Goal: Information Seeking & Learning: Check status

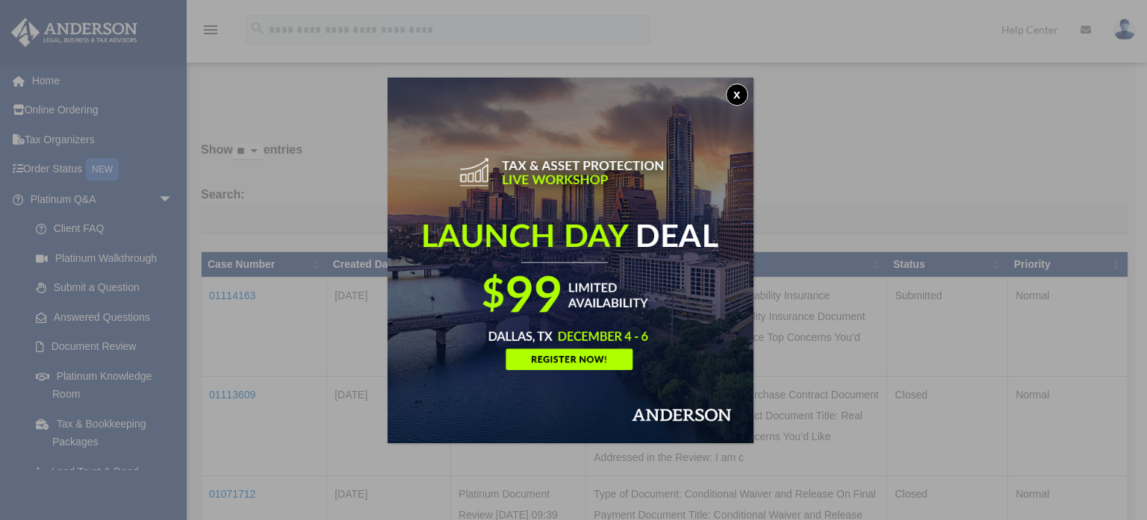
click at [735, 90] on button "x" at bounding box center [737, 95] width 22 height 22
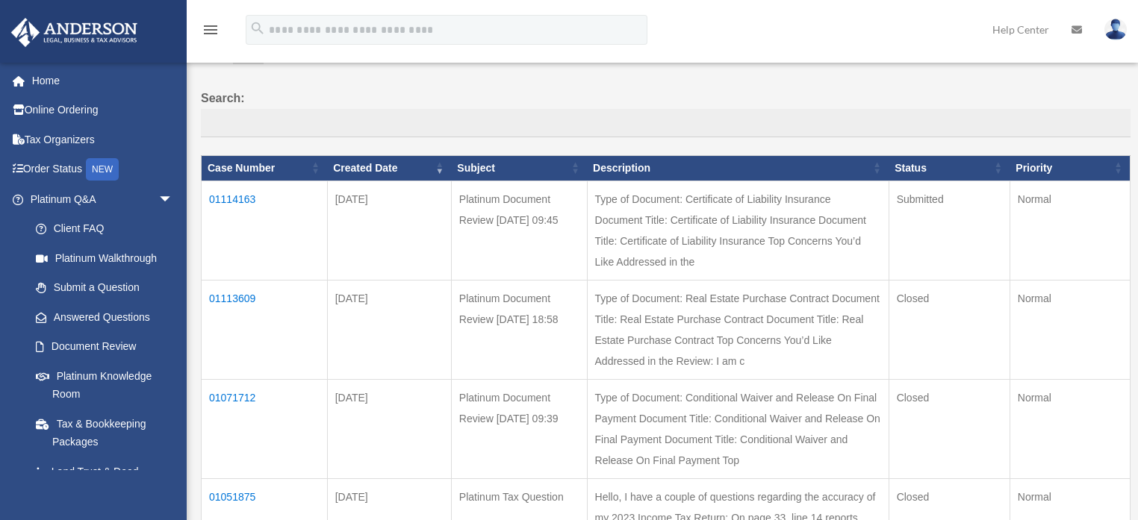
scroll to position [119, 0]
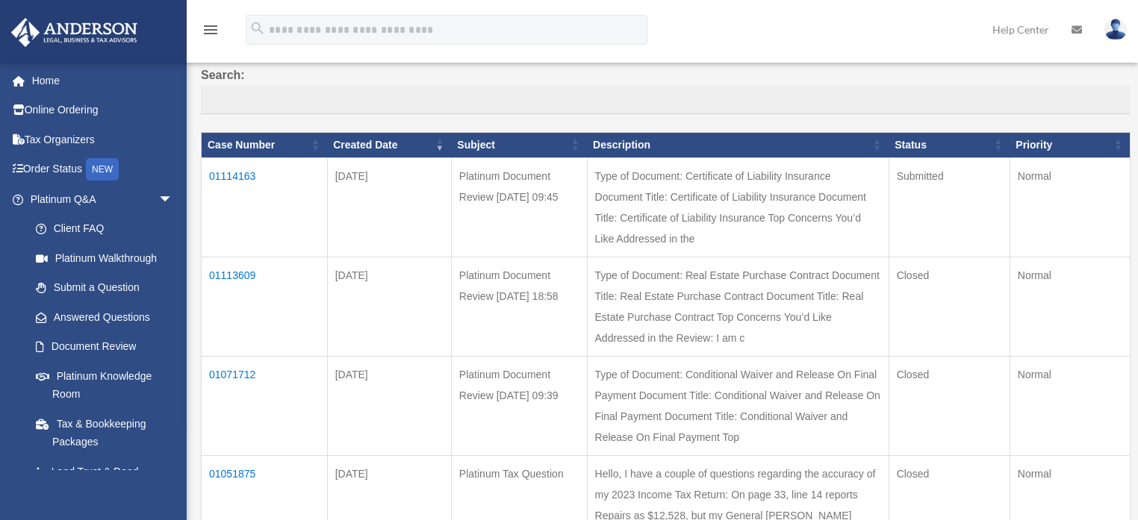
click at [233, 272] on td "01113609" at bounding box center [265, 306] width 126 height 99
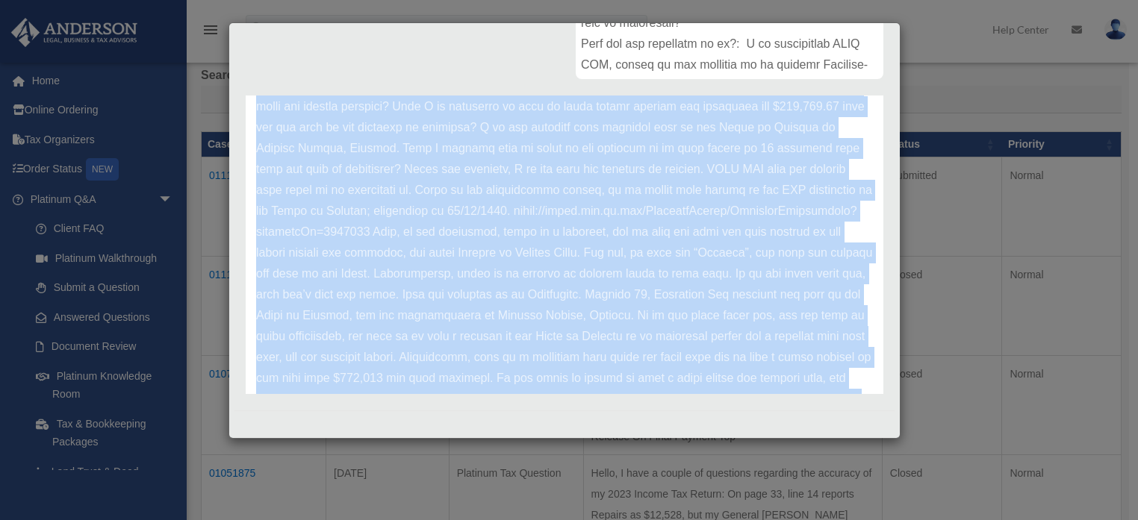
scroll to position [292, 0]
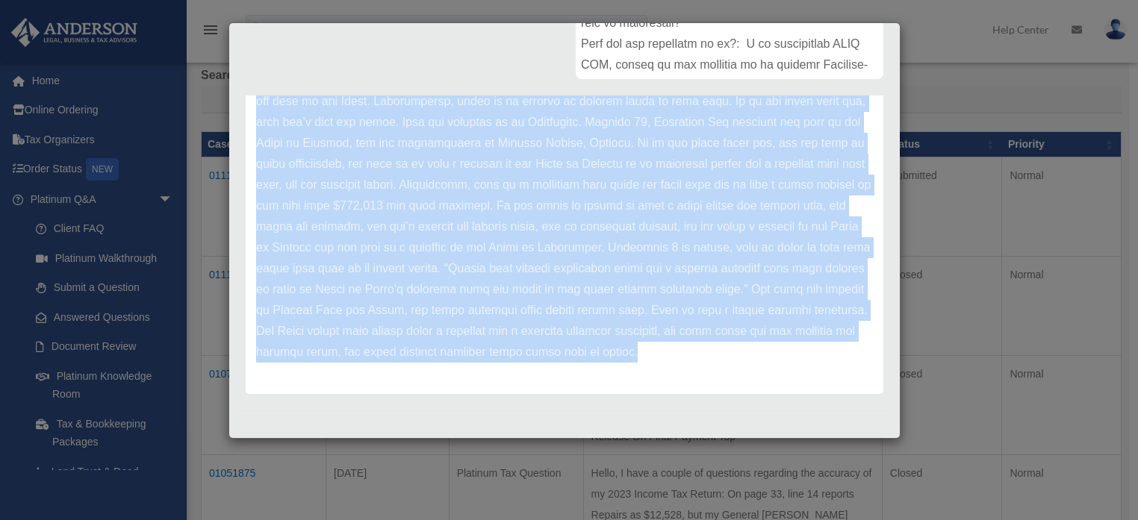
drag, startPoint x: 255, startPoint y: 125, endPoint x: 787, endPoint y: 402, distance: 599.0
click at [787, 402] on div "Platinum Document Review [DATE] 18:58 Case Number 01113609 Created Date [DATE] …" at bounding box center [564, 50] width 660 height 722
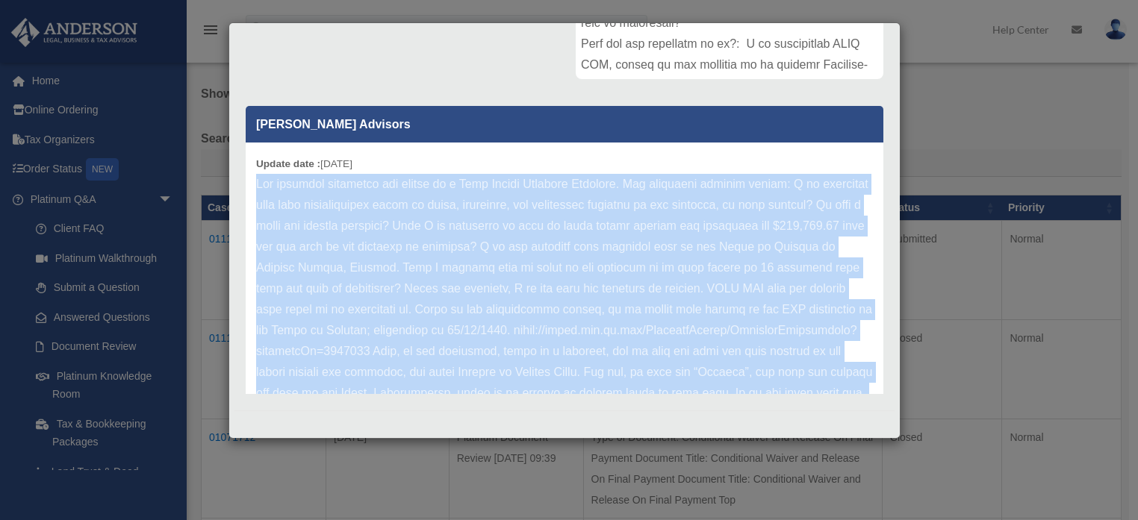
scroll to position [0, 0]
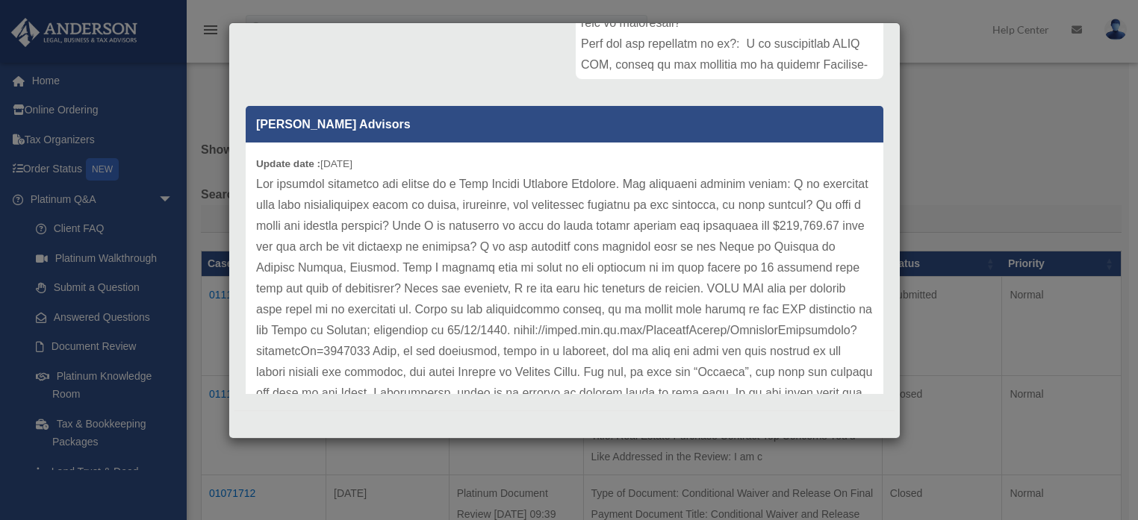
click at [938, 93] on div "Case Detail × Platinum Document Review [DATE] 18:58 Case Number 01113609 Create…" at bounding box center [569, 260] width 1138 height 520
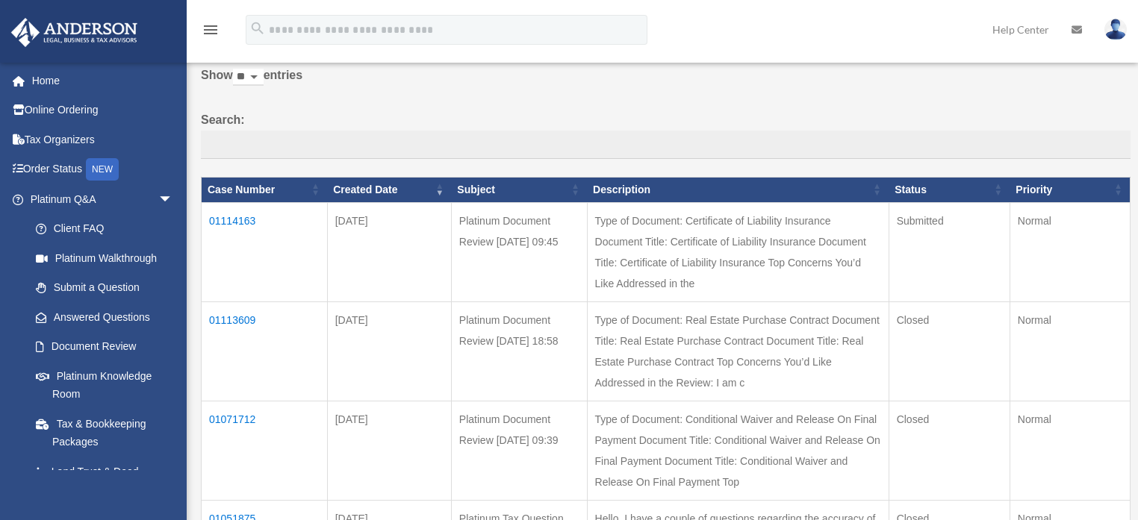
scroll to position [179, 0]
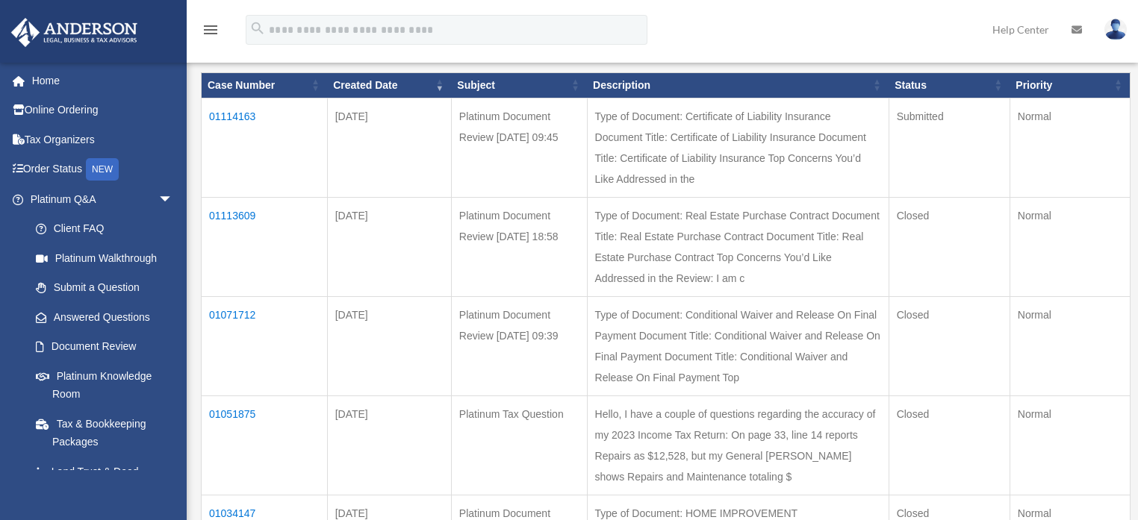
click at [222, 310] on td "01071712" at bounding box center [265, 345] width 126 height 99
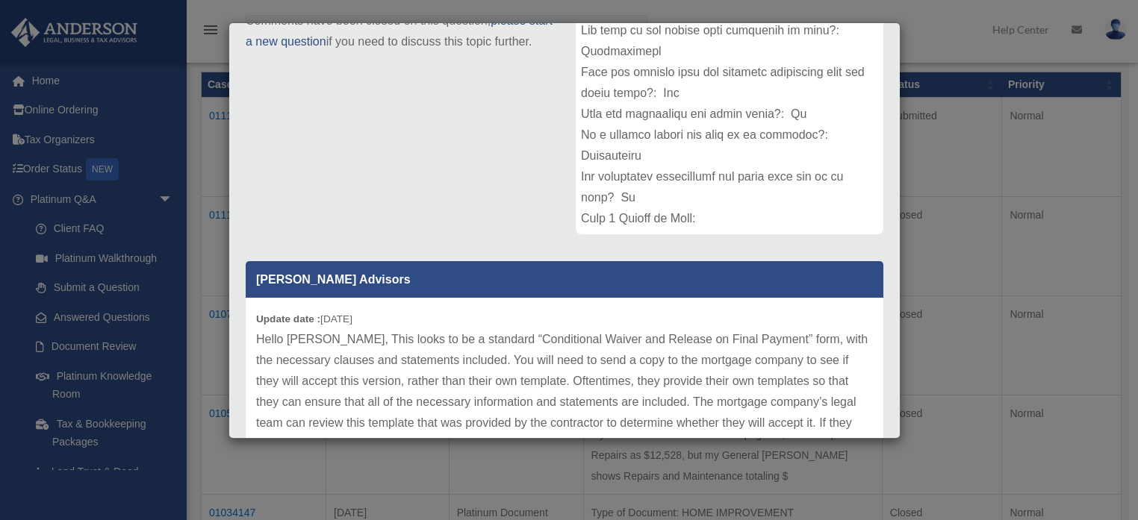
scroll to position [299, 0]
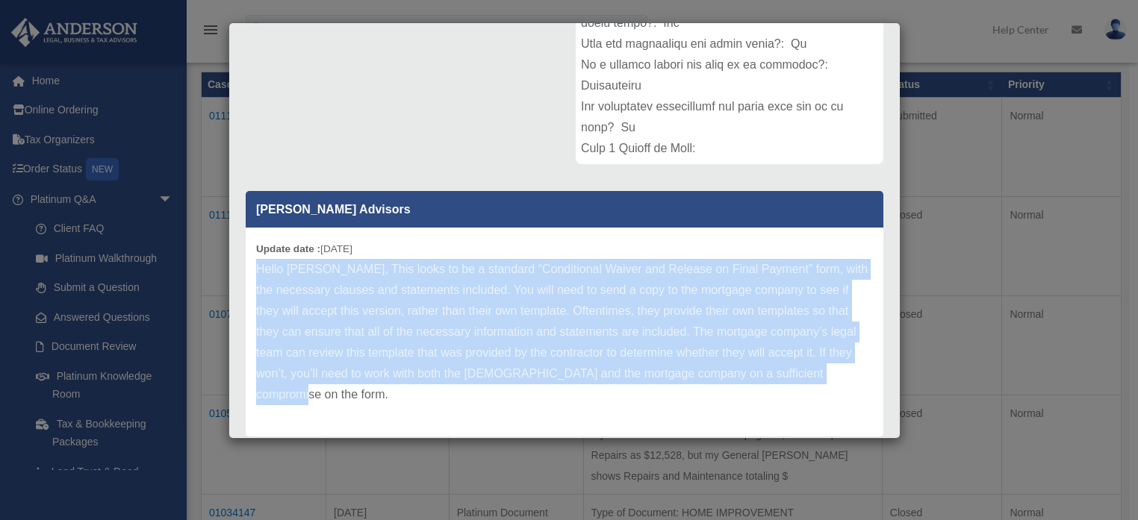
drag, startPoint x: 257, startPoint y: 264, endPoint x: 855, endPoint y: 386, distance: 610.4
click at [855, 386] on div "Update date : [DATE] Hello [PERSON_NAME], This looks to be a standard “Conditio…" at bounding box center [565, 332] width 638 height 209
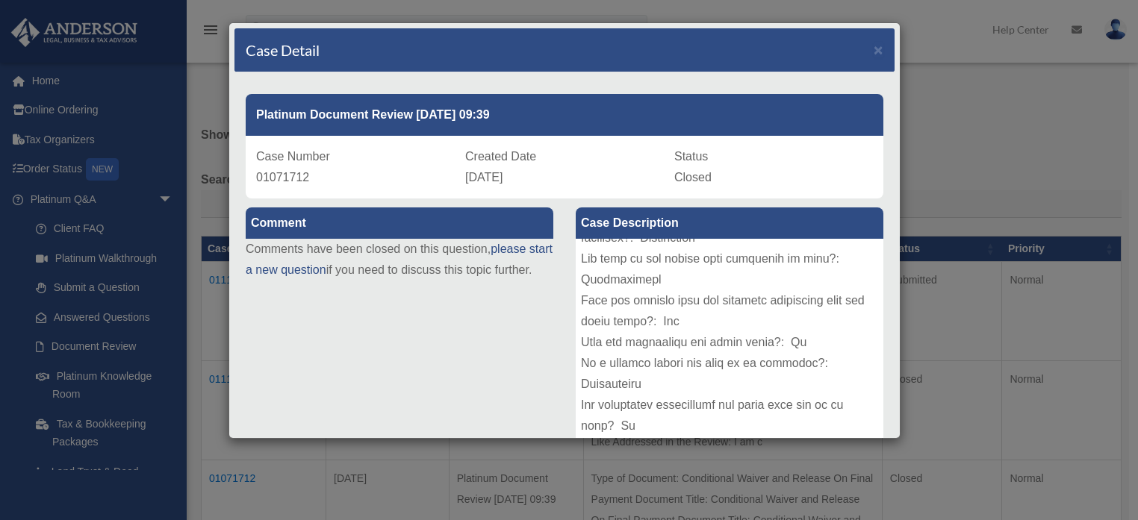
scroll to position [0, 0]
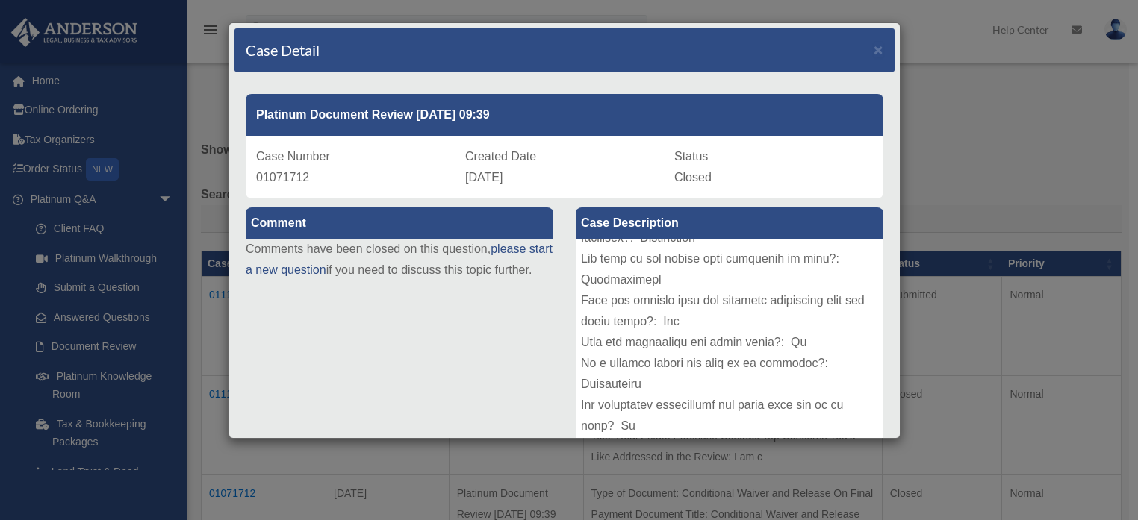
click at [997, 99] on div "Case Detail × Platinum Document Review [DATE] 09:39 Case Number 01071712 Create…" at bounding box center [569, 260] width 1138 height 520
